Goal: Find specific page/section: Find specific page/section

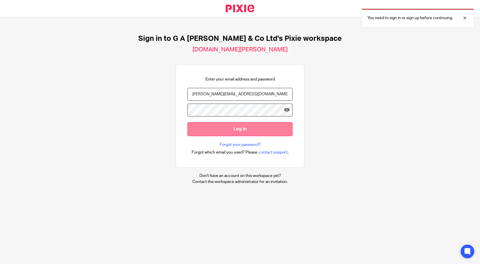
drag, startPoint x: 262, startPoint y: 126, endPoint x: 260, endPoint y: 126, distance: 2.9
click at [260, 126] on input "Log in" at bounding box center [240, 129] width 105 height 14
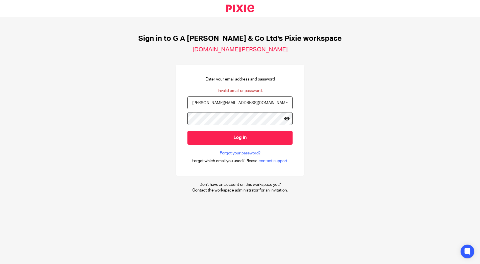
click at [284, 118] on icon at bounding box center [287, 119] width 6 height 6
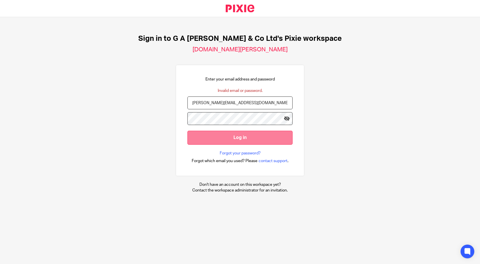
click at [194, 137] on input "Log in" at bounding box center [240, 138] width 105 height 14
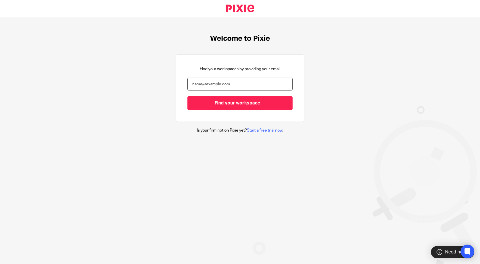
click at [231, 82] on input "email" at bounding box center [240, 84] width 105 height 13
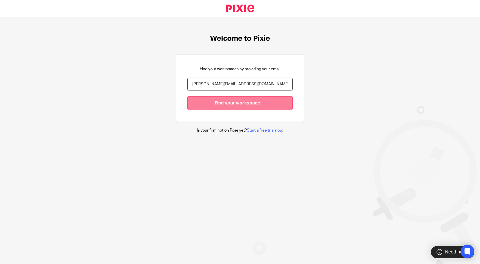
type input "helen@nwaccountnats.co.uk"
click at [250, 102] on input "Find your workspace →" at bounding box center [240, 103] width 105 height 14
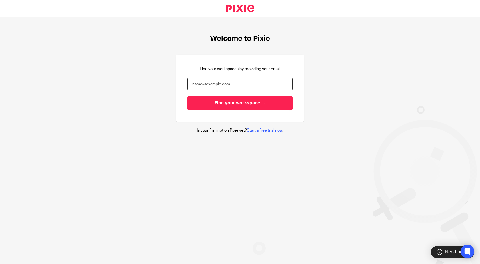
click at [199, 84] on input "email" at bounding box center [240, 84] width 105 height 13
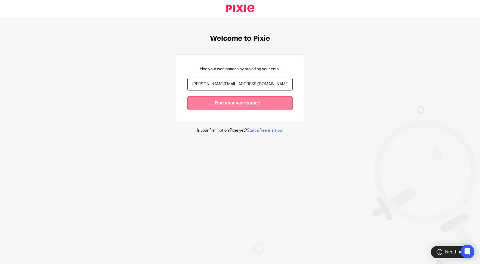
type input "[PERSON_NAME][EMAIL_ADDRESS][DOMAIN_NAME]"
click at [236, 110] on input "Find your workspace →" at bounding box center [240, 103] width 105 height 14
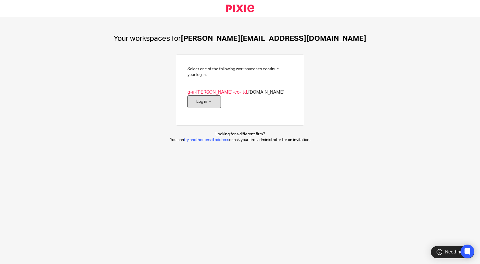
click at [221, 96] on link "Log in →" at bounding box center [204, 101] width 33 height 13
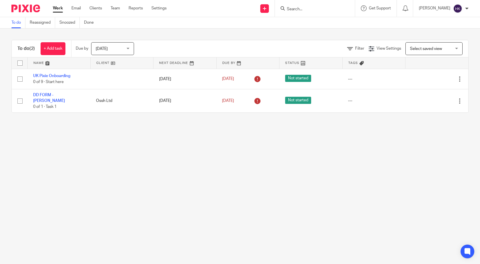
click at [315, 2] on div at bounding box center [315, 8] width 80 height 17
click at [310, 7] on input "Search" at bounding box center [311, 9] width 51 height 5
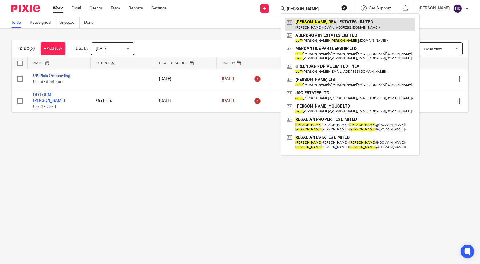
type input "jeff r"
click at [335, 24] on link at bounding box center [350, 24] width 130 height 13
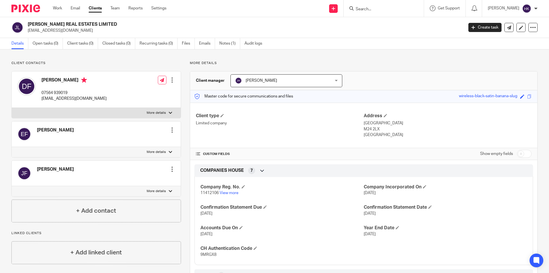
click at [367, 8] on input "Search" at bounding box center [380, 9] width 51 height 5
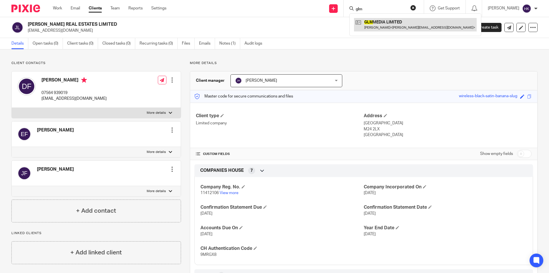
type input "glm"
click at [405, 25] on link at bounding box center [415, 24] width 123 height 13
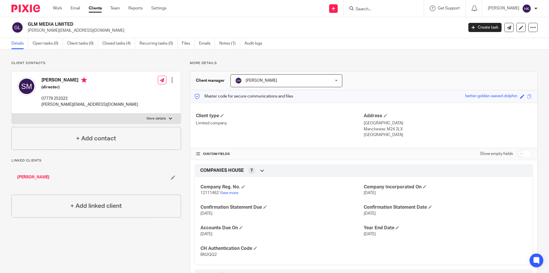
click at [365, 9] on input "Search" at bounding box center [380, 9] width 51 height 5
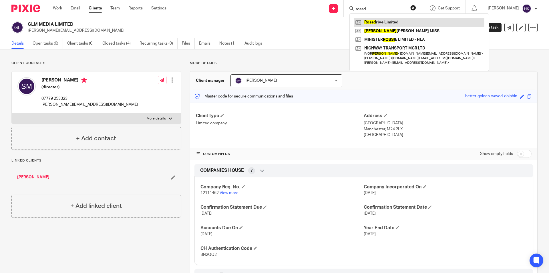
type input "rossd"
click at [371, 22] on link at bounding box center [419, 22] width 130 height 9
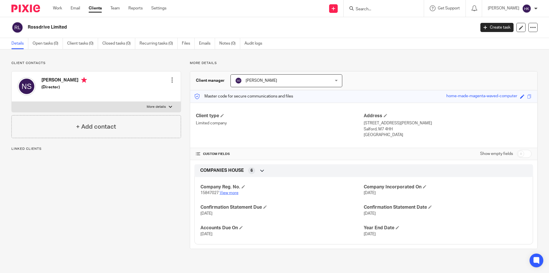
click at [225, 192] on link "View more" at bounding box center [229, 193] width 19 height 4
click at [370, 7] on input "Search" at bounding box center [380, 9] width 51 height 5
type input "dlsp"
click button "submit" at bounding box center [0, 0] width 0 height 0
click at [414, 23] on link at bounding box center [389, 22] width 71 height 9
